Goal: Use online tool/utility: Utilize a website feature to perform a specific function

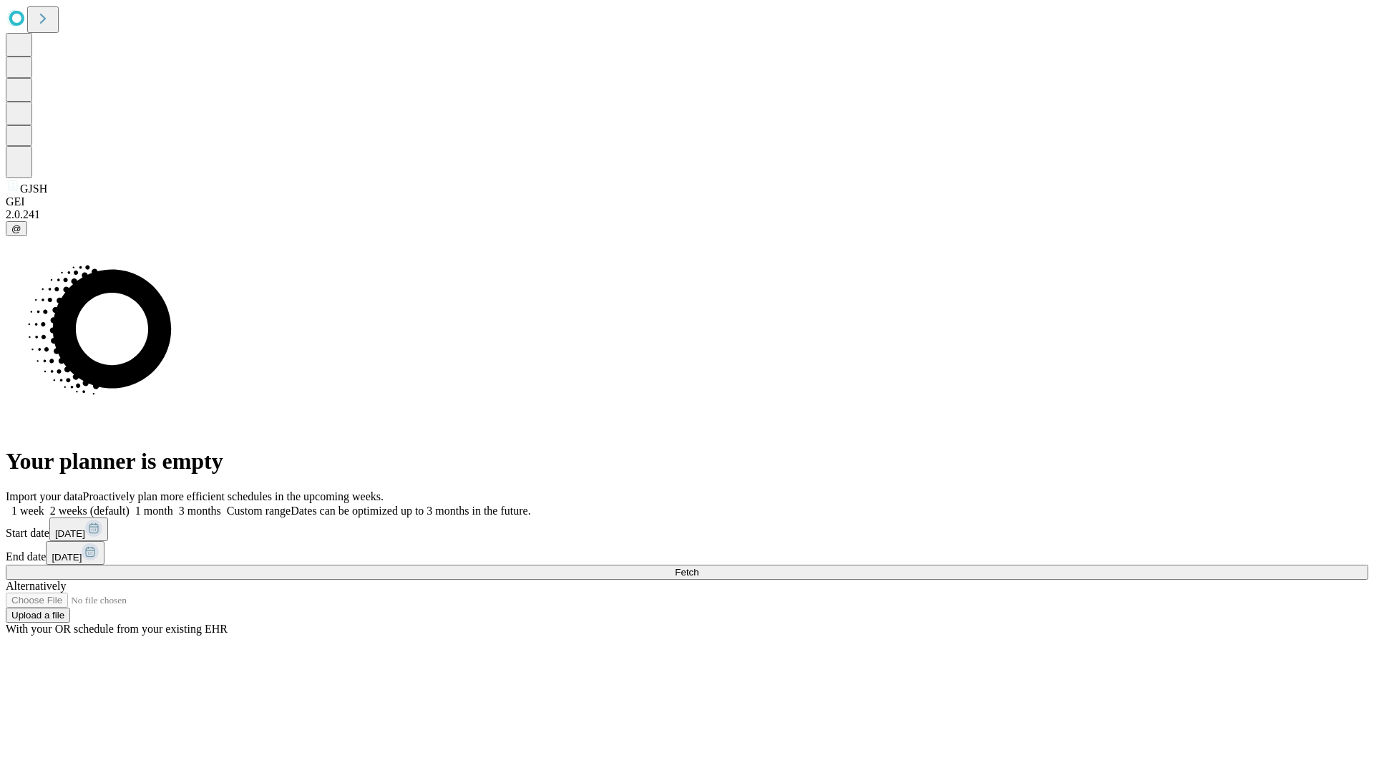
click at [699, 567] on span "Fetch" at bounding box center [687, 572] width 24 height 11
